Goal: Task Accomplishment & Management: Manage account settings

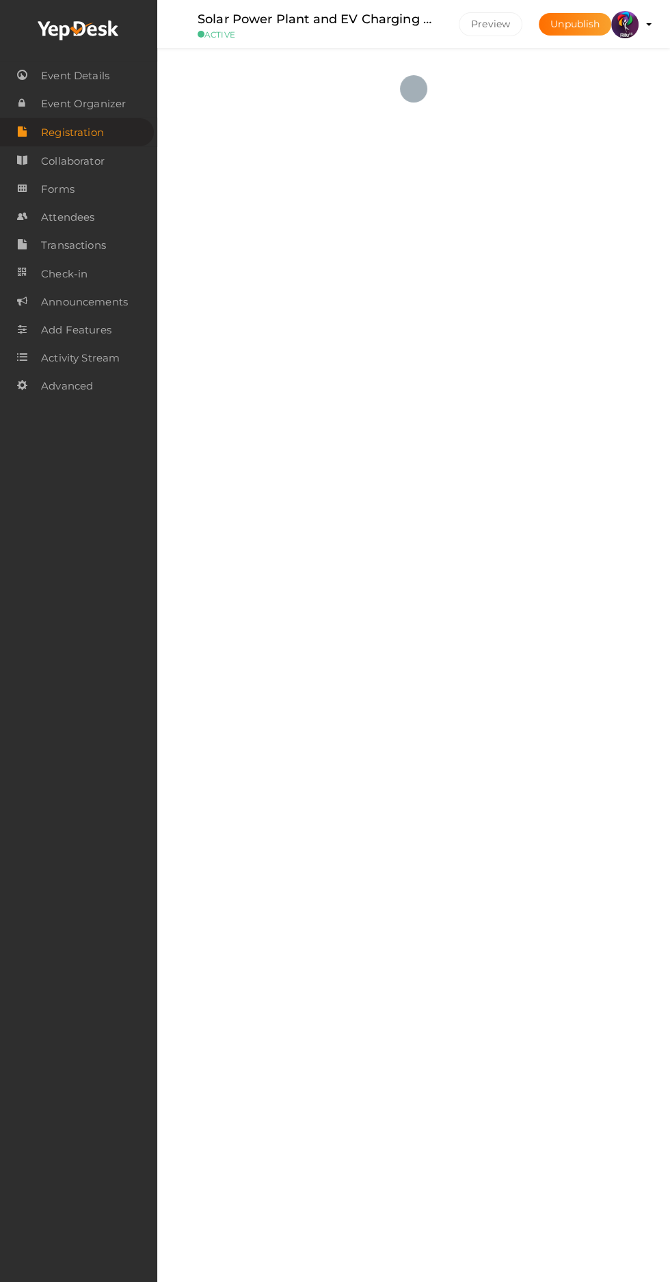
checkbox input "true"
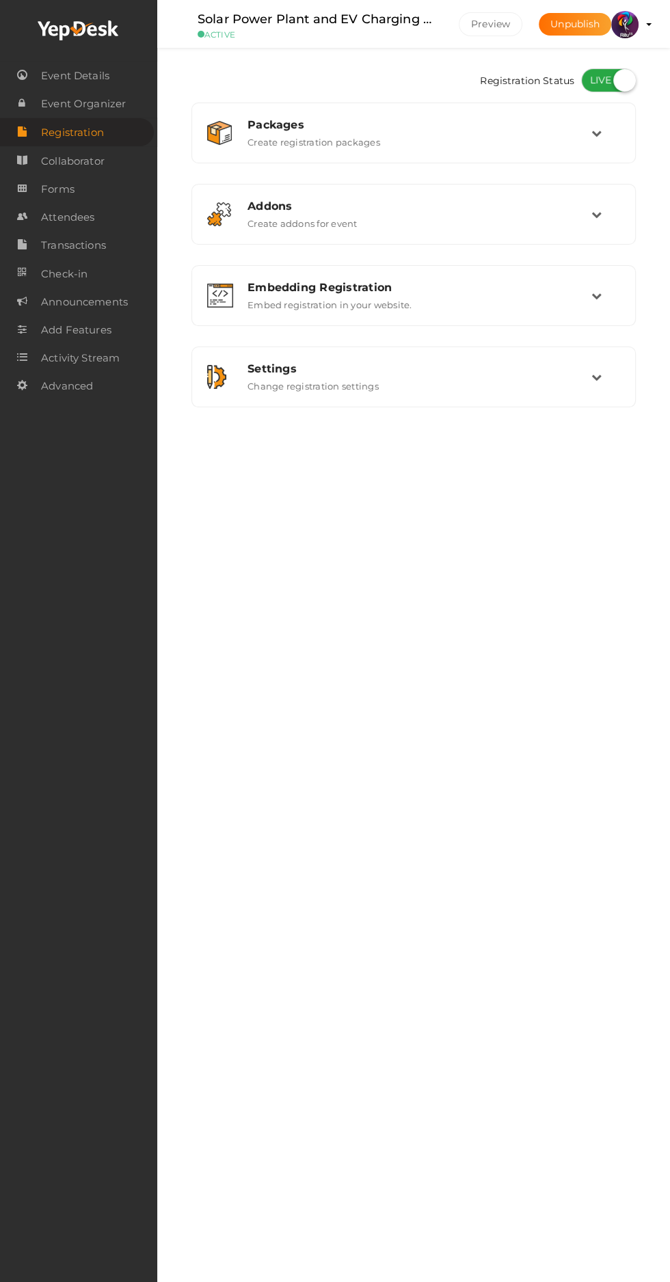
click at [282, 128] on div "Packages" at bounding box center [419, 124] width 344 height 13
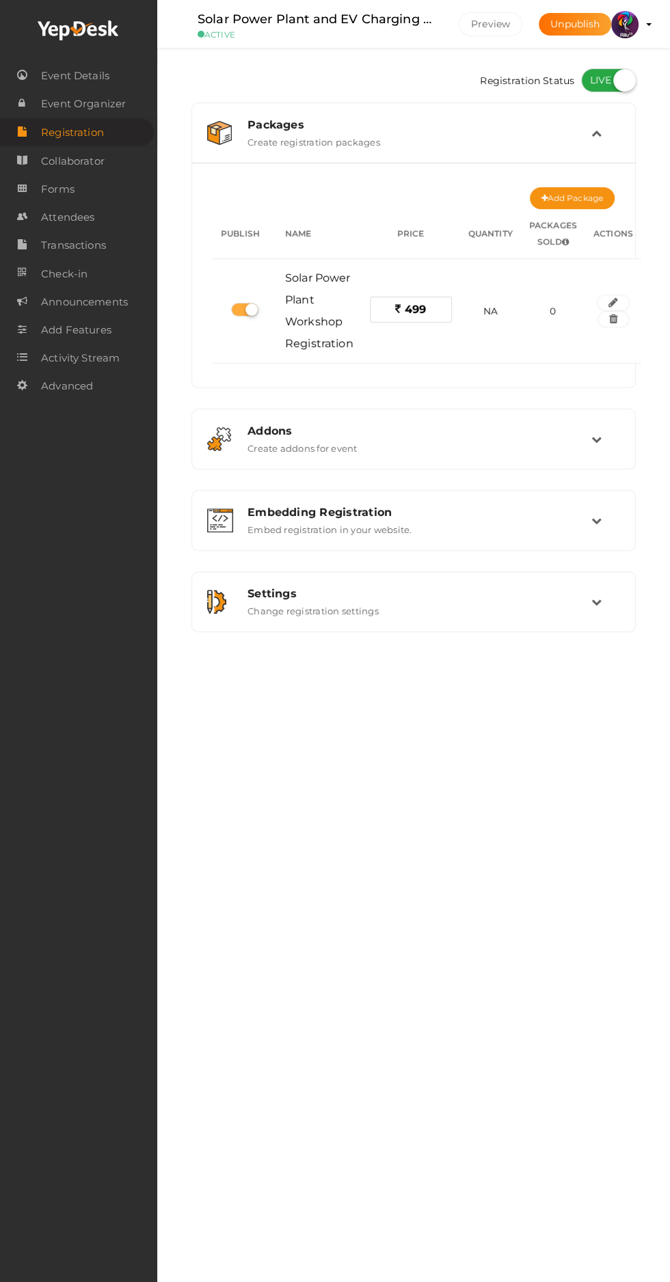
click at [626, 18] on img at bounding box center [624, 24] width 27 height 27
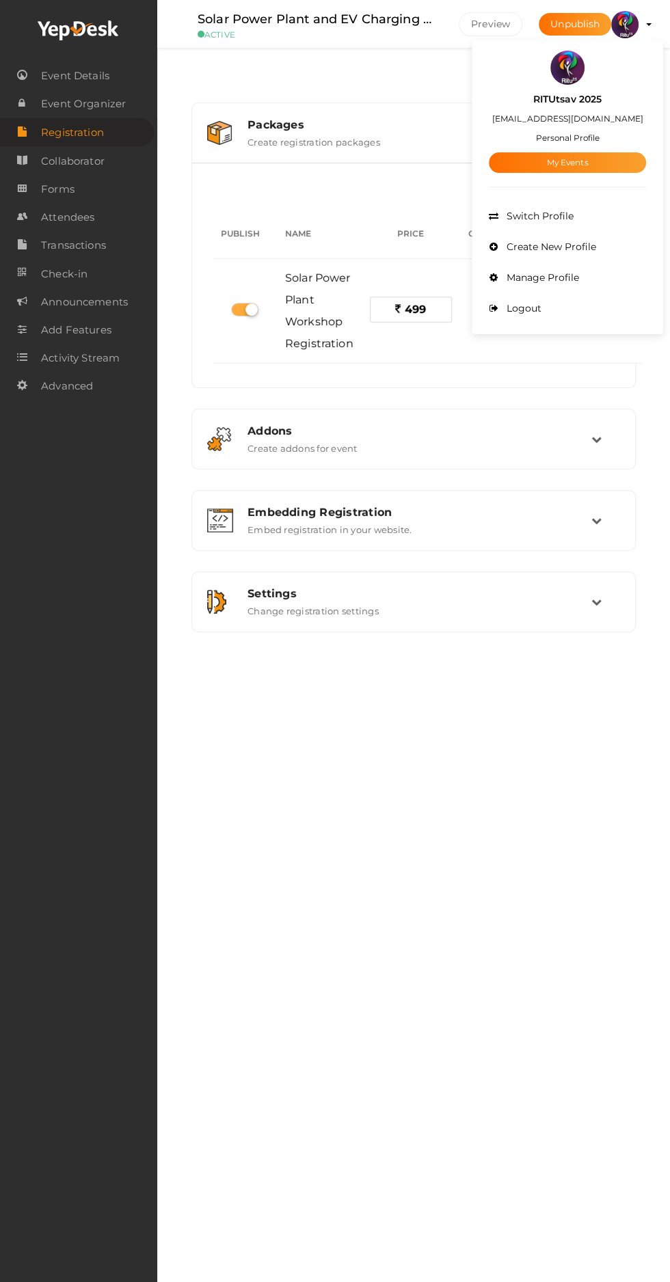
click at [546, 165] on link "My Events" at bounding box center [567, 162] width 157 height 21
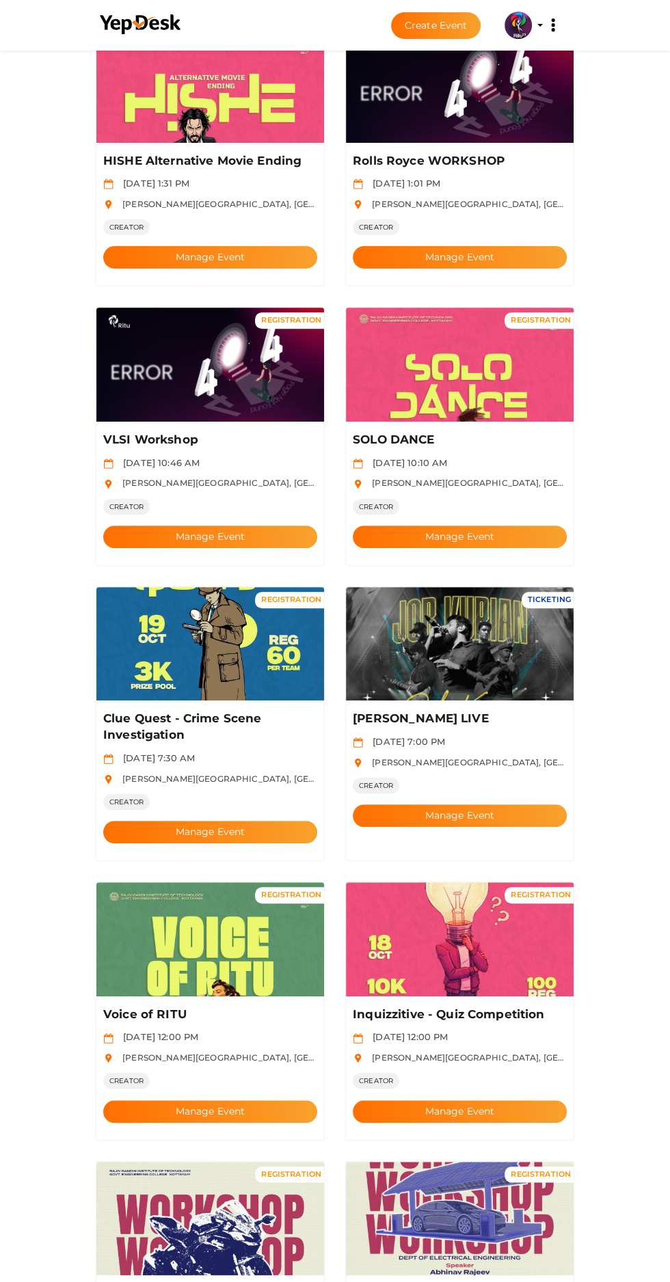
scroll to position [166, 0]
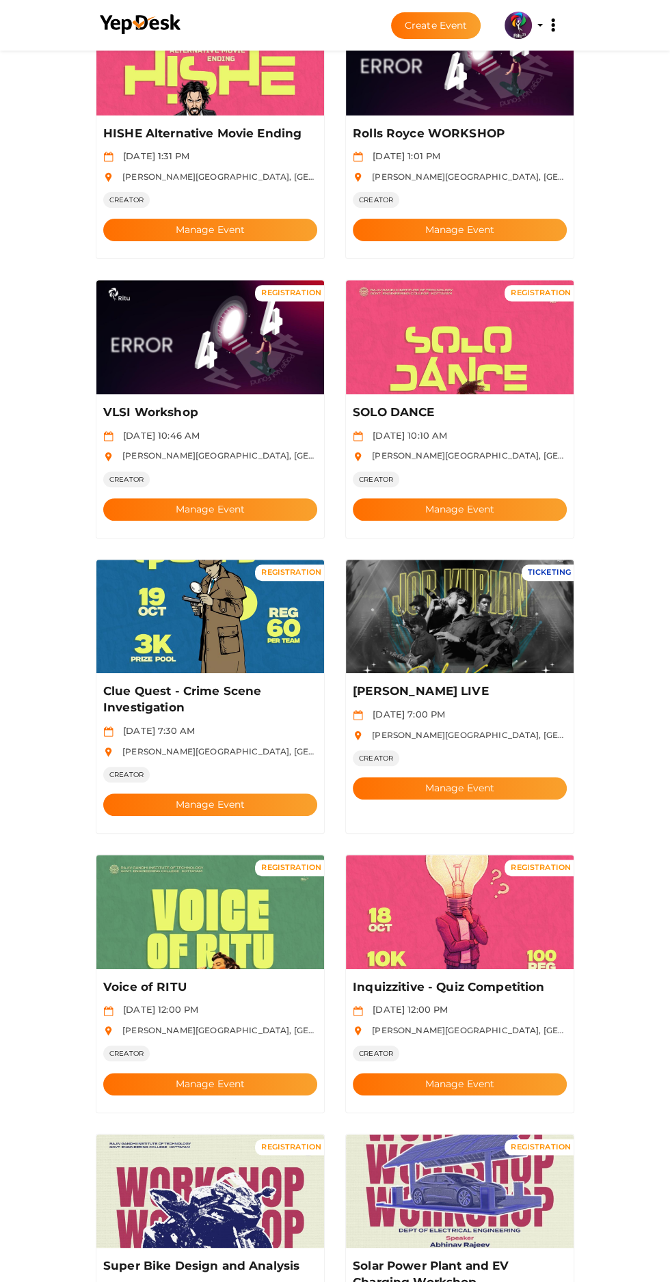
click at [438, 498] on button "Manage Event" at bounding box center [460, 509] width 214 height 23
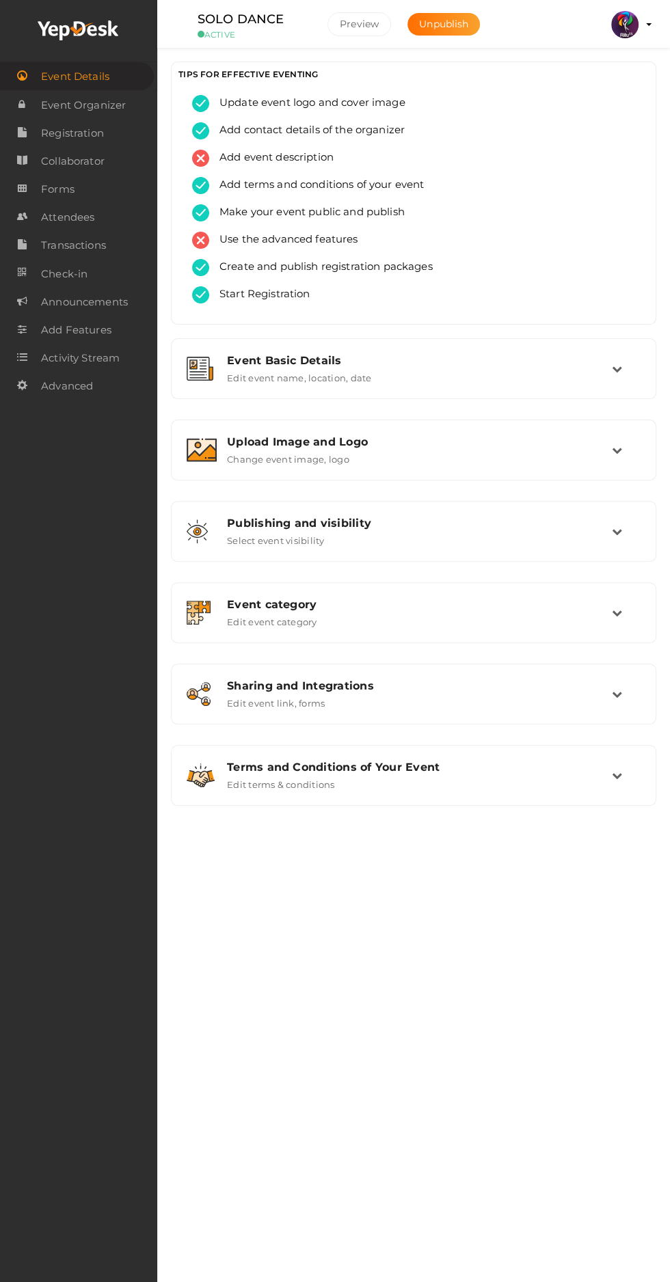
click at [53, 213] on span "Attendees" at bounding box center [67, 217] width 53 height 27
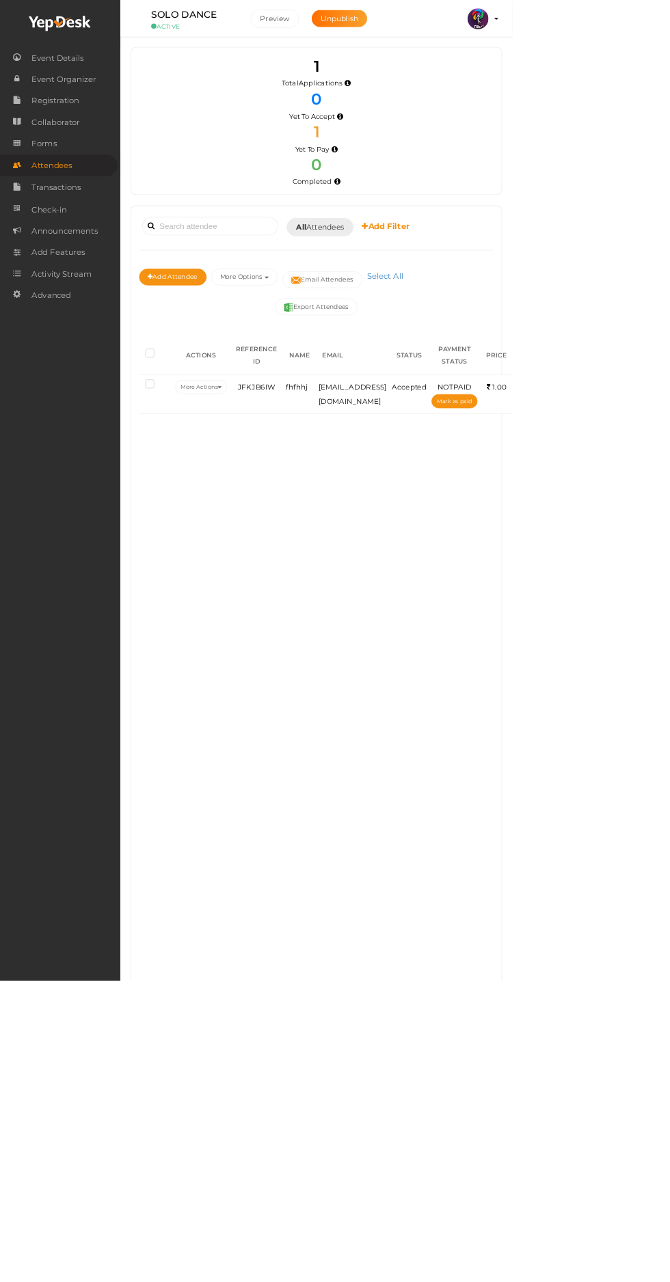
click at [53, 219] on span "Attendees" at bounding box center [67, 216] width 53 height 27
